Goal: Task Accomplishment & Management: Complete application form

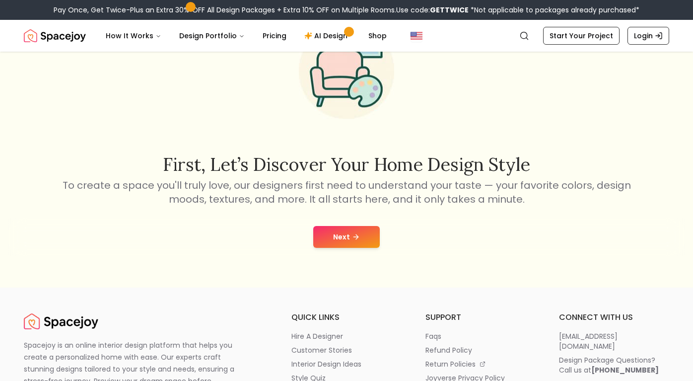
scroll to position [107, 0]
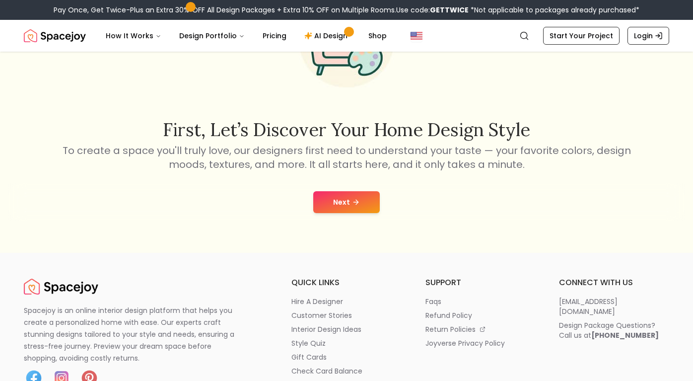
click at [360, 198] on button "Next" at bounding box center [346, 202] width 66 height 22
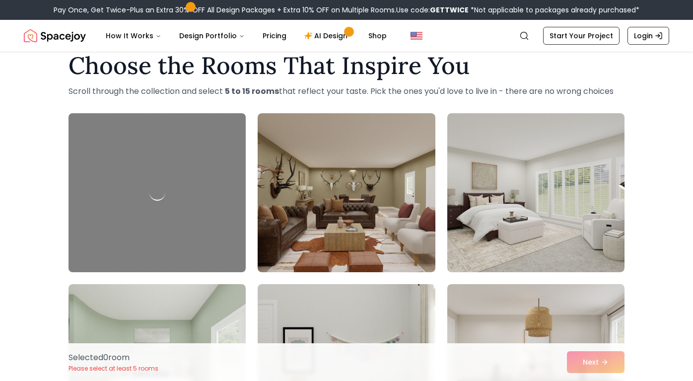
scroll to position [25, 0]
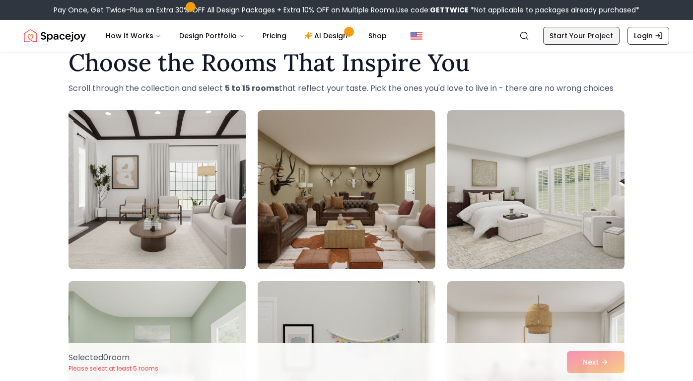
click at [584, 35] on link "Start Your Project" at bounding box center [581, 36] width 76 height 18
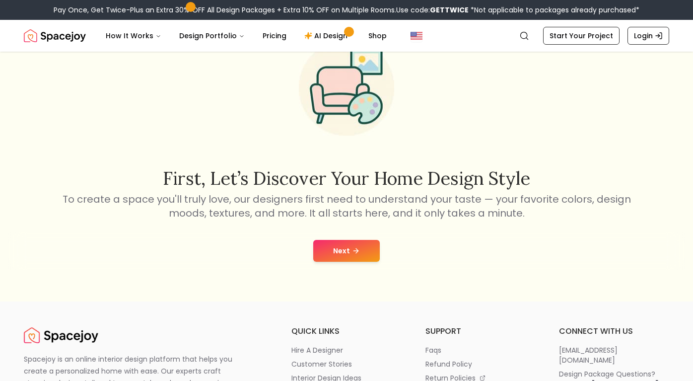
scroll to position [49, 0]
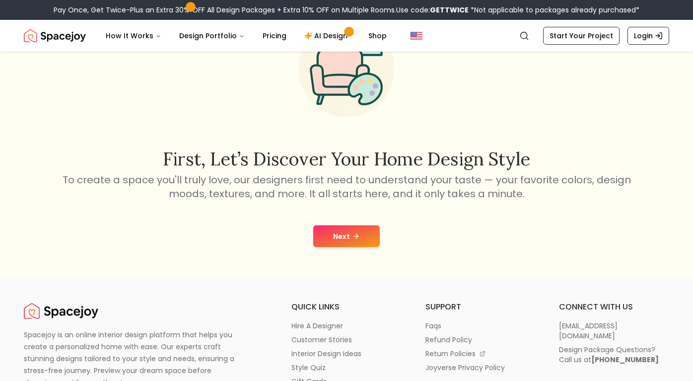
scroll to position [107, 0]
